Goal: Task Accomplishment & Management: Manage account settings

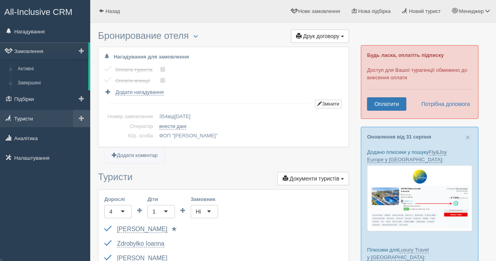
click at [31, 116] on link "Туристи" at bounding box center [45, 118] width 90 height 17
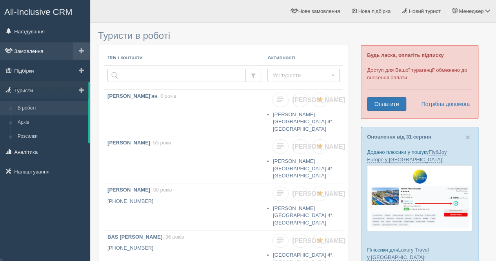
click at [40, 50] on link "Замовлення" at bounding box center [45, 50] width 90 height 17
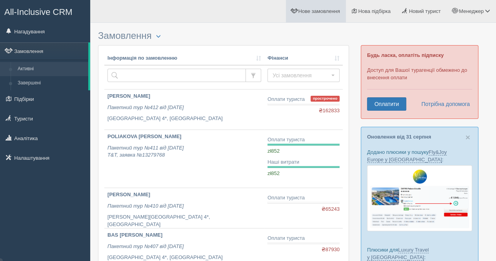
click at [313, 8] on link "Нове замовлення" at bounding box center [316, 11] width 60 height 22
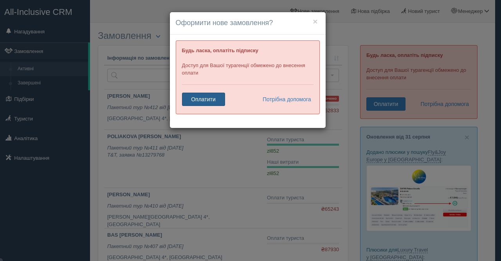
click at [208, 96] on link "Оплатити" at bounding box center [203, 98] width 43 height 13
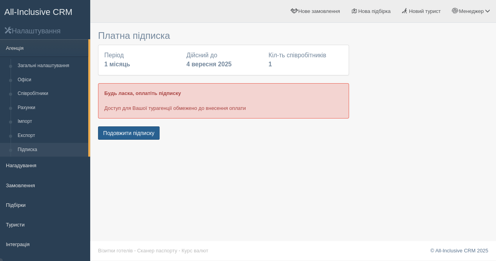
click at [147, 132] on button "Подовжити підписку" at bounding box center [129, 132] width 62 height 13
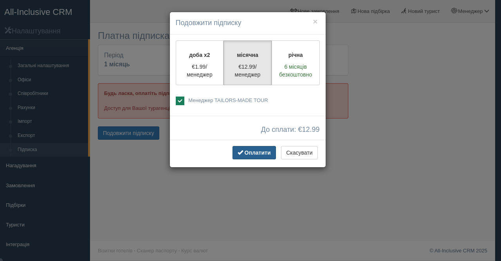
click at [260, 153] on span "Оплатити" at bounding box center [258, 152] width 26 height 6
